Goal: Transaction & Acquisition: Purchase product/service

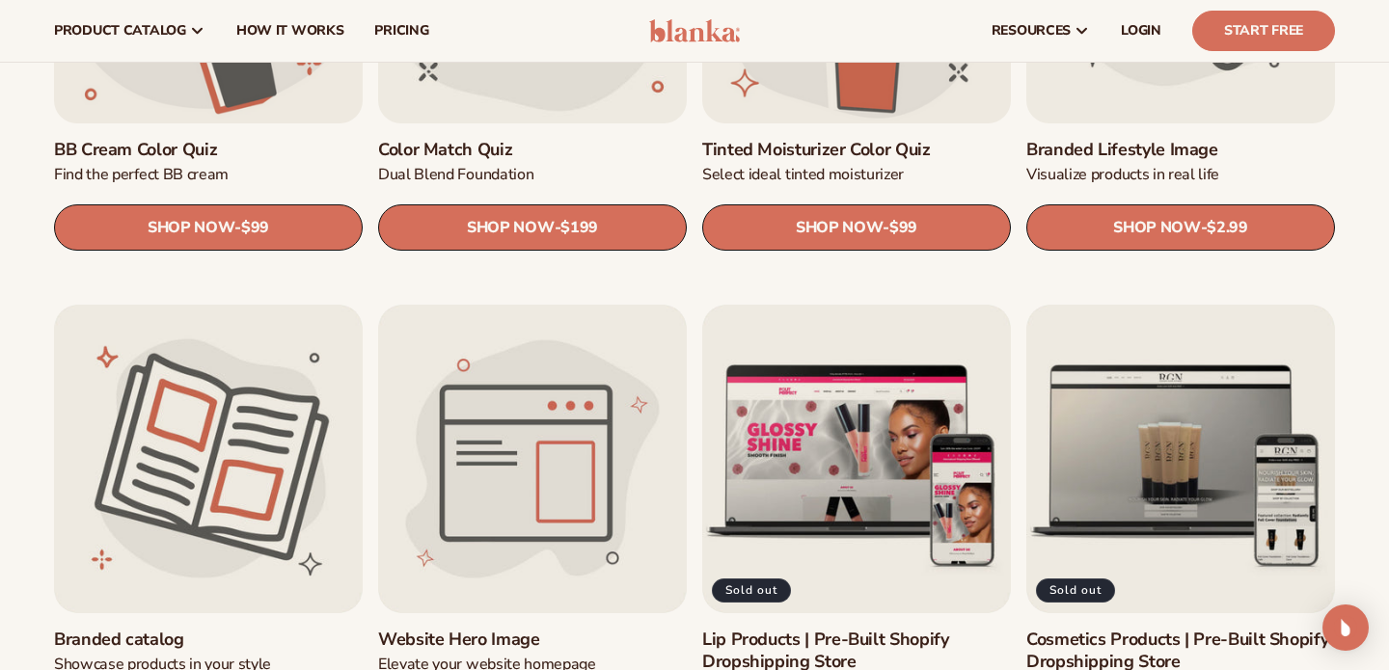
scroll to position [1844, 0]
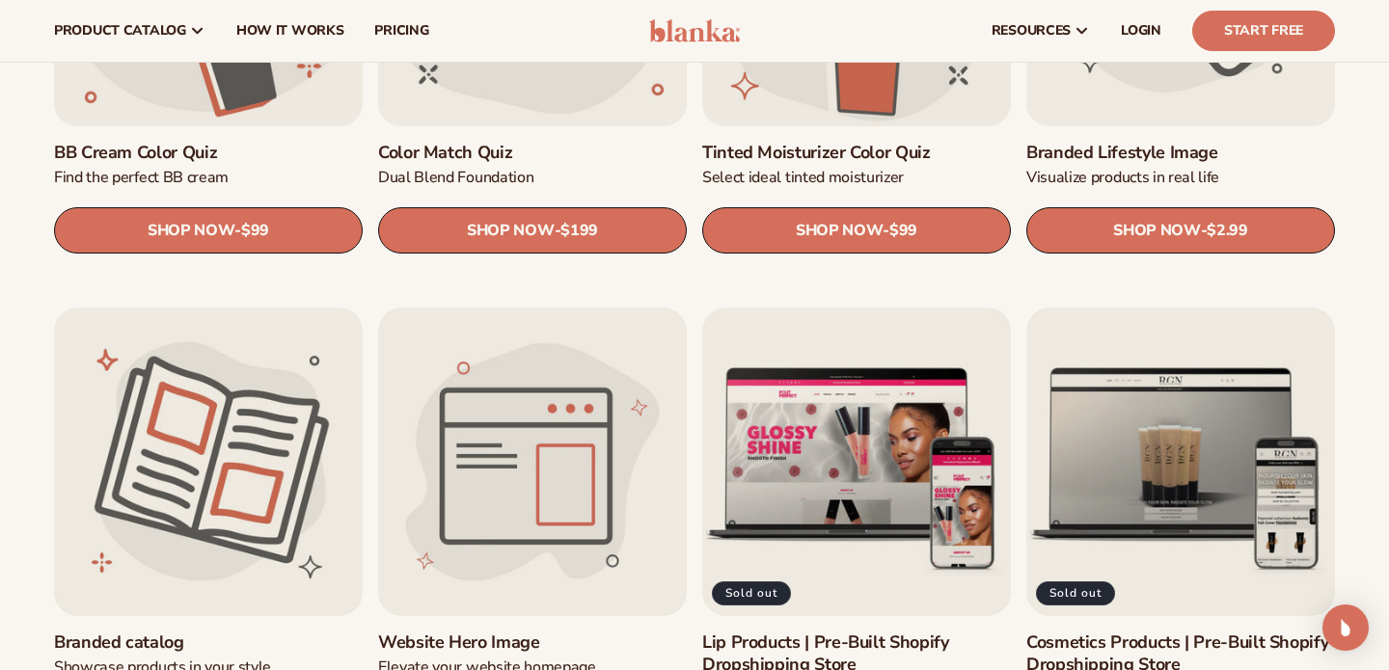
click at [1123, 142] on link "Branded Lifestyle Image" at bounding box center [1180, 153] width 309 height 22
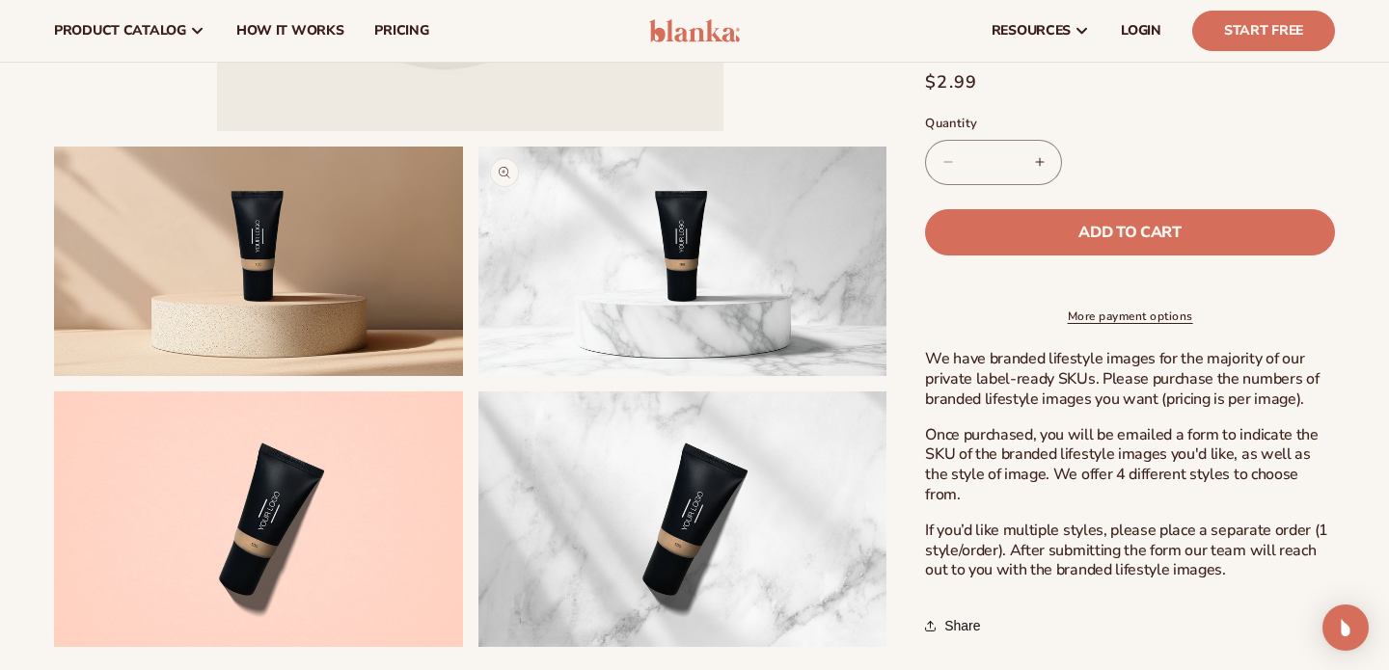
scroll to position [512, 0]
